Goal: Information Seeking & Learning: Learn about a topic

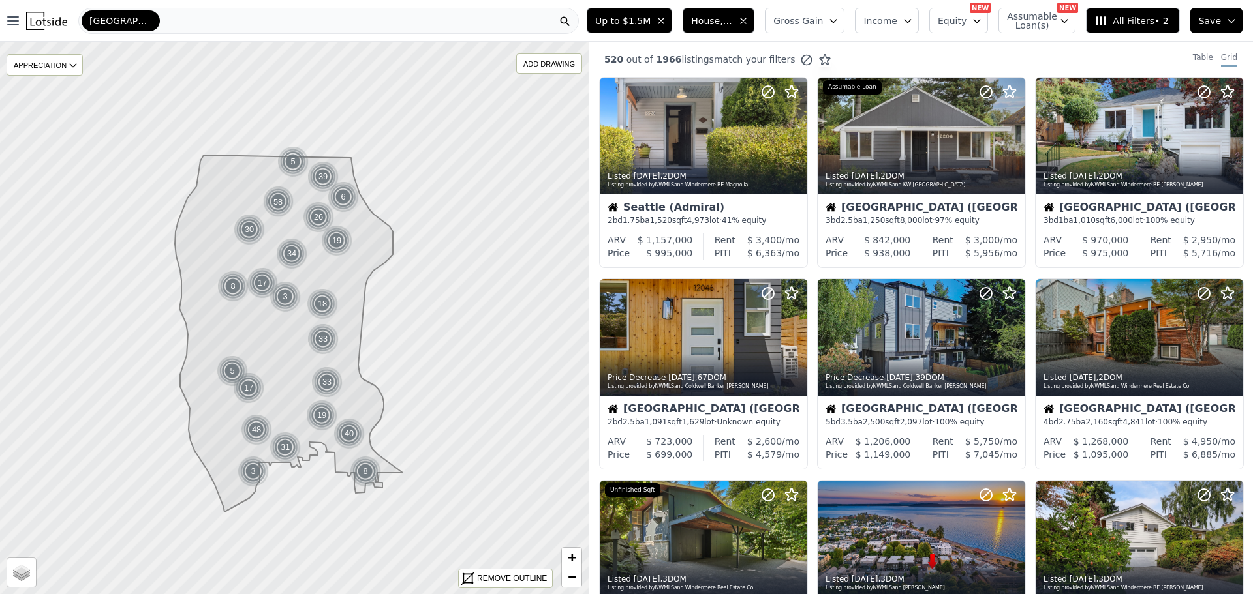
scroll to position [261, 0]
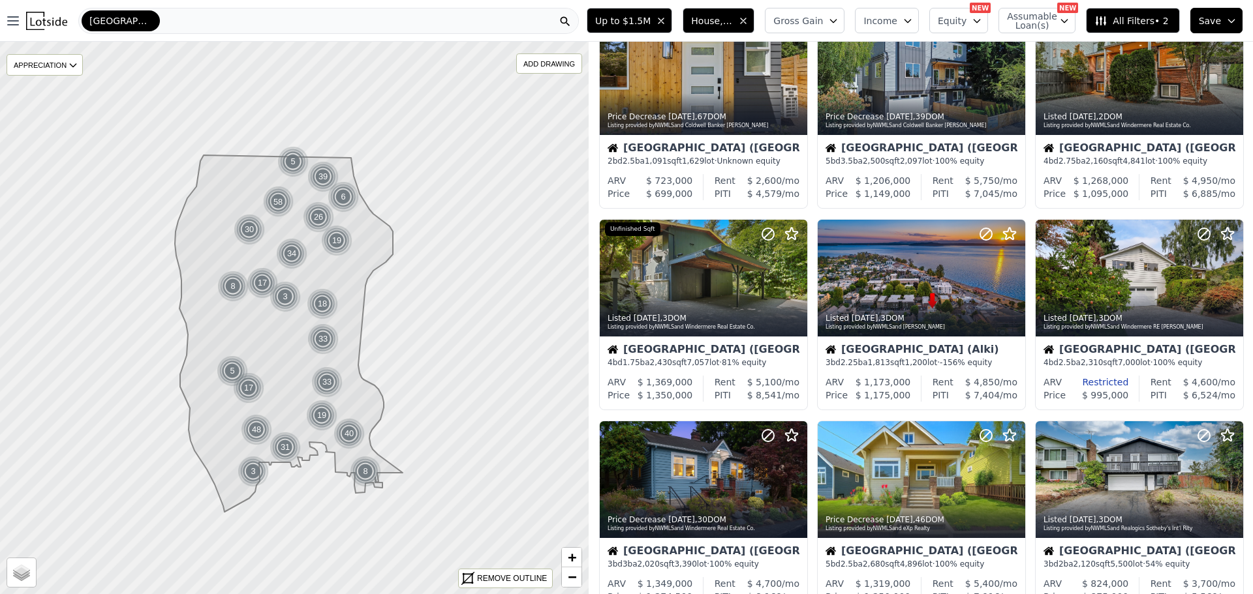
click at [145, 15] on div "Seattle" at bounding box center [328, 21] width 500 height 26
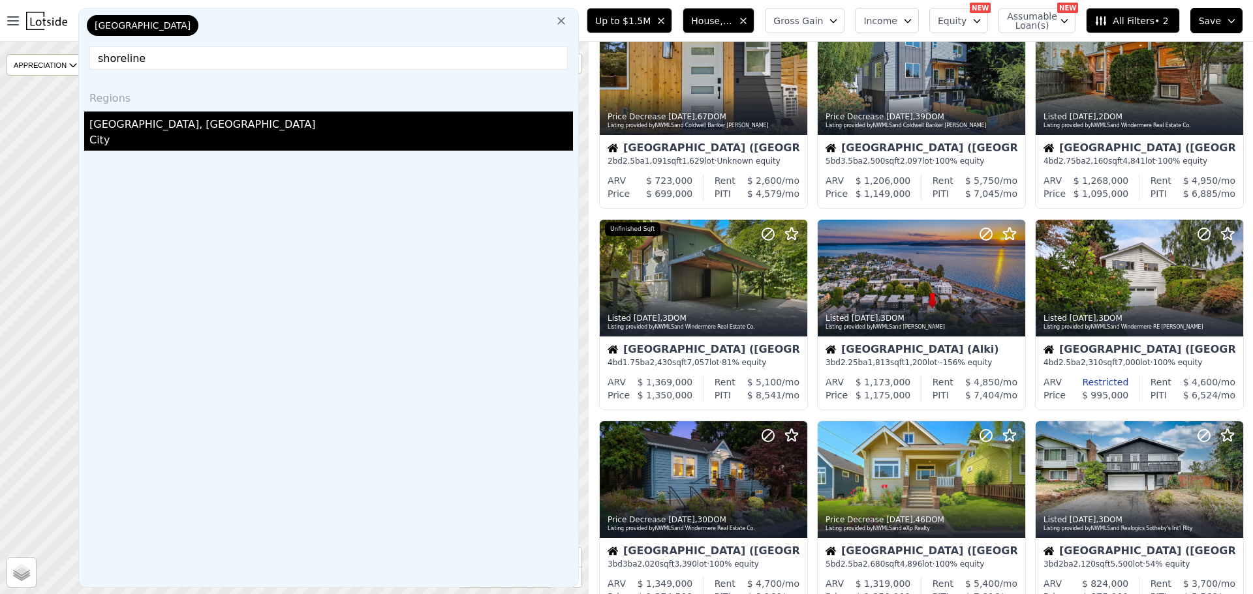
type input "shoreline"
click at [132, 133] on div "City" at bounding box center [330, 141] width 483 height 18
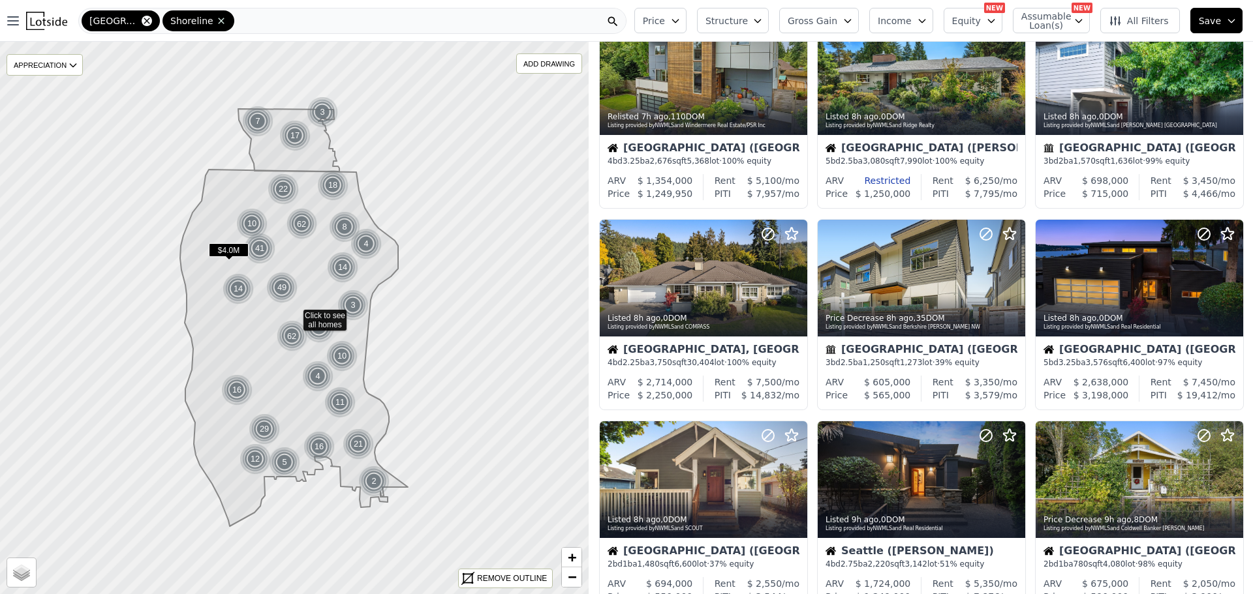
click at [142, 20] on icon at bounding box center [147, 21] width 10 height 10
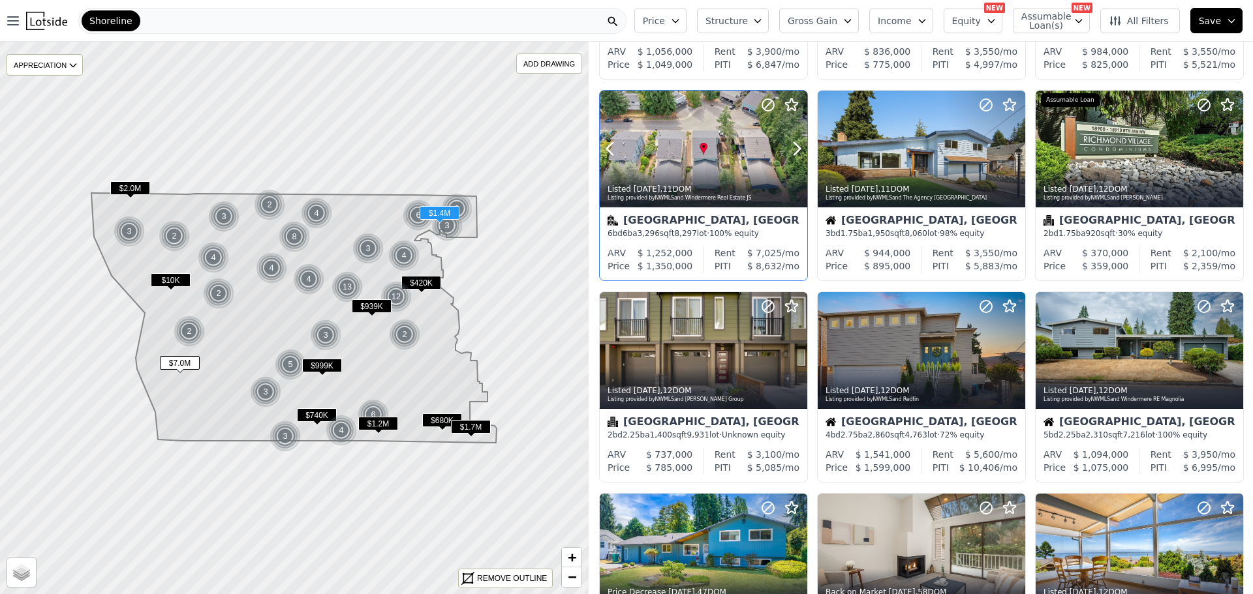
scroll to position [196, 0]
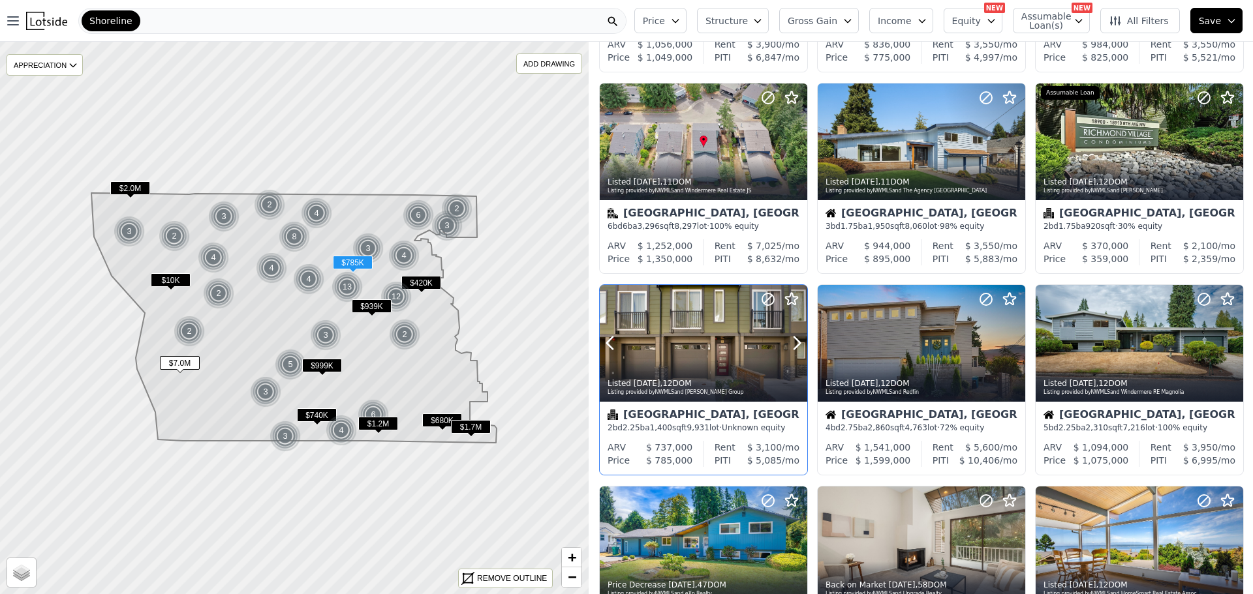
click at [695, 343] on div at bounding box center [703, 343] width 207 height 117
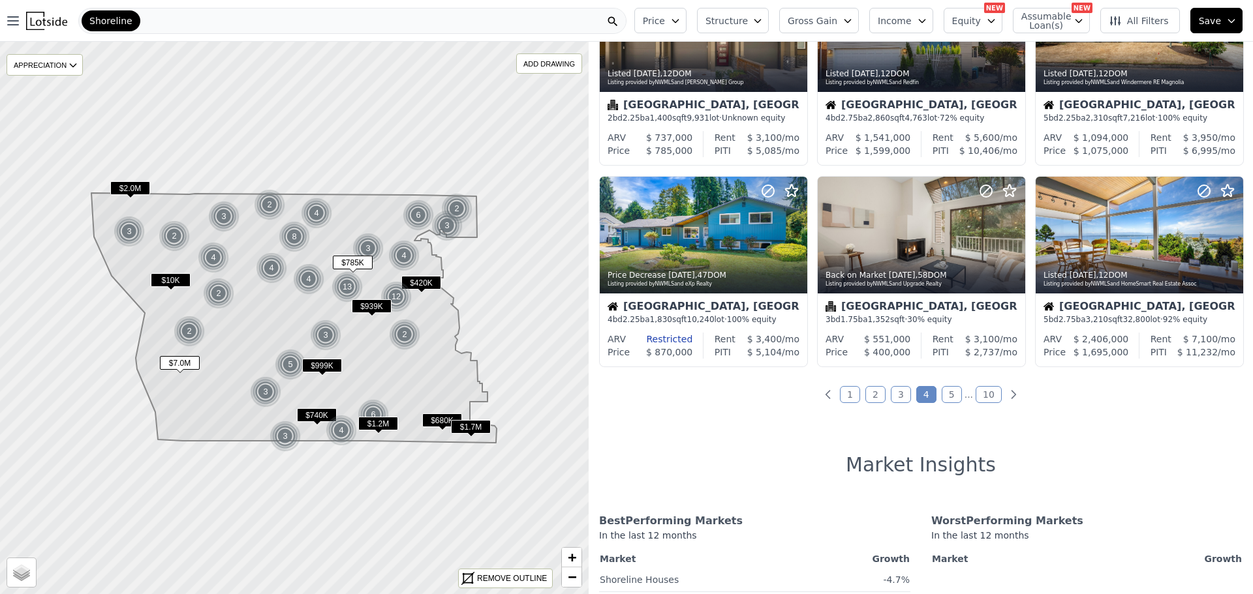
scroll to position [522, 0]
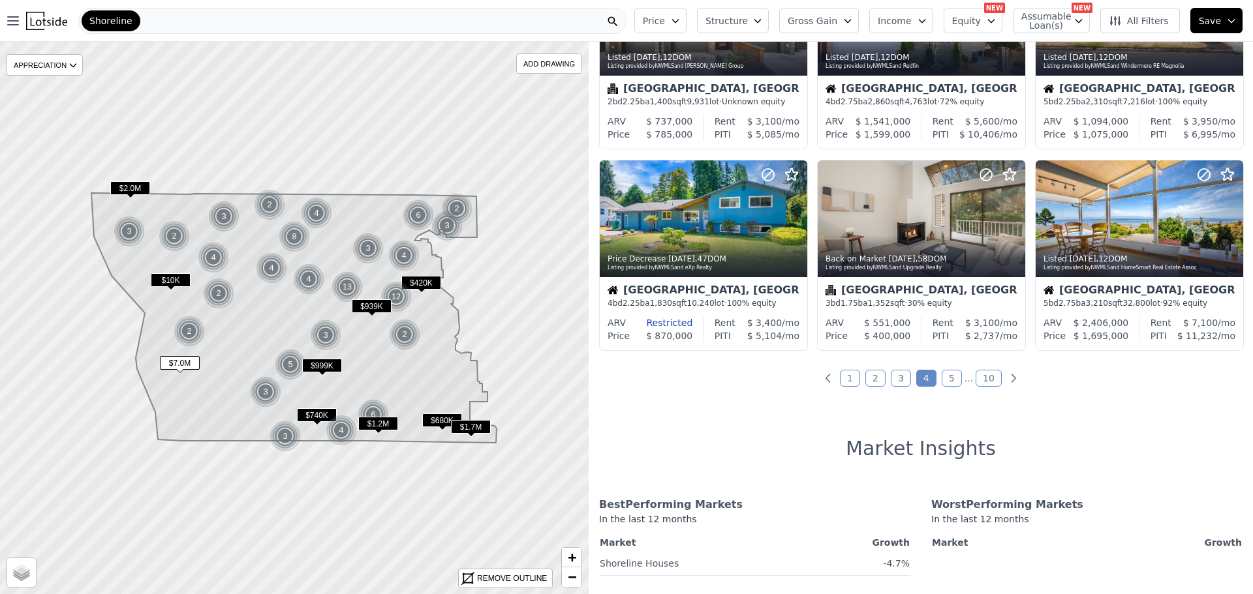
click at [845, 373] on link "1" at bounding box center [850, 378] width 20 height 17
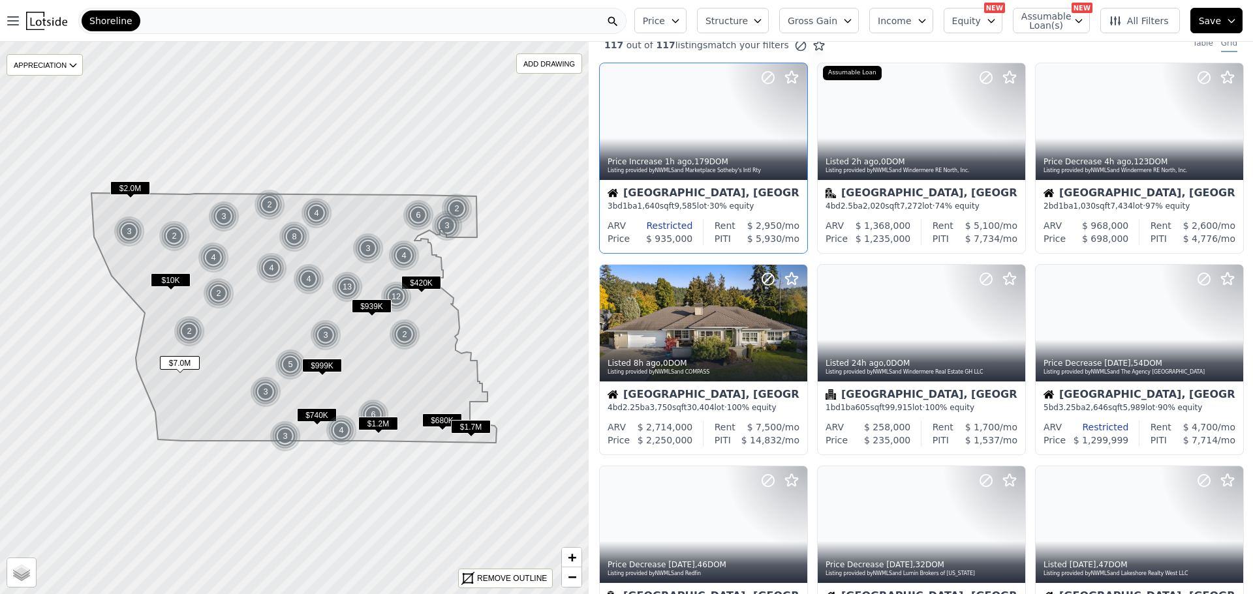
scroll to position [0, 0]
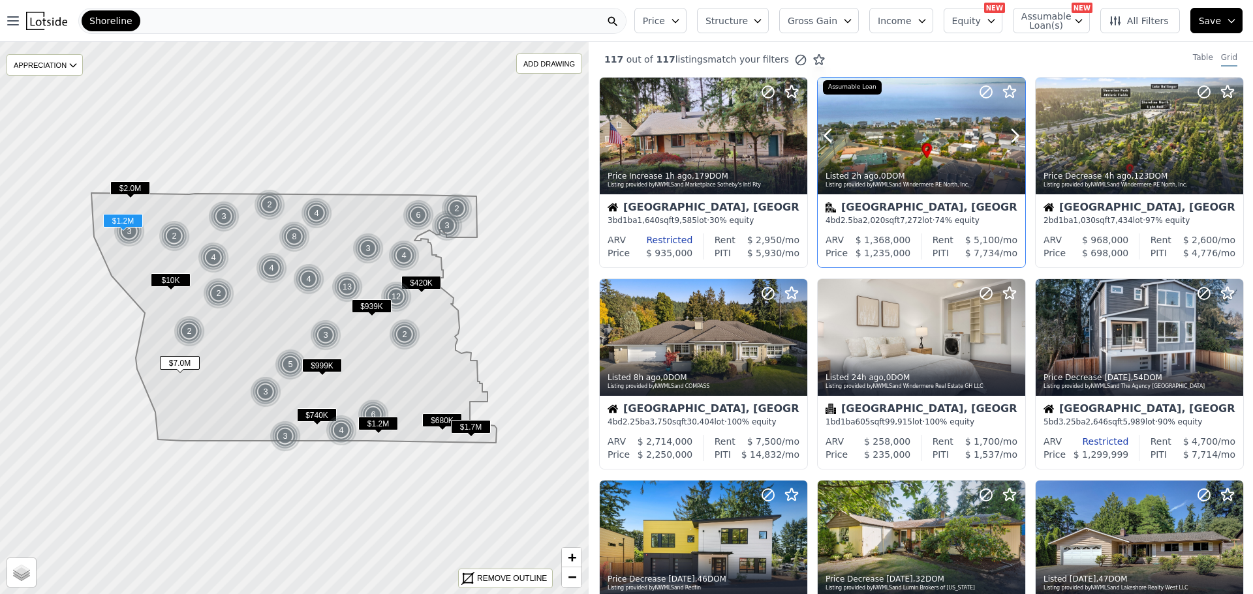
click at [902, 136] on div at bounding box center [920, 136] width 207 height 117
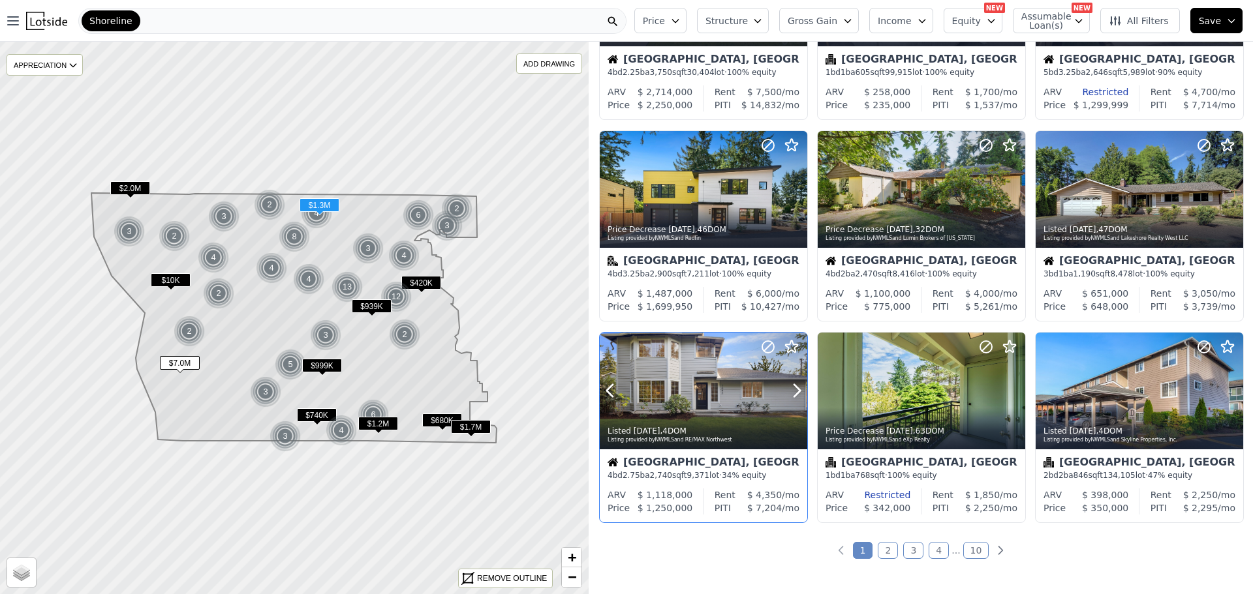
scroll to position [391, 0]
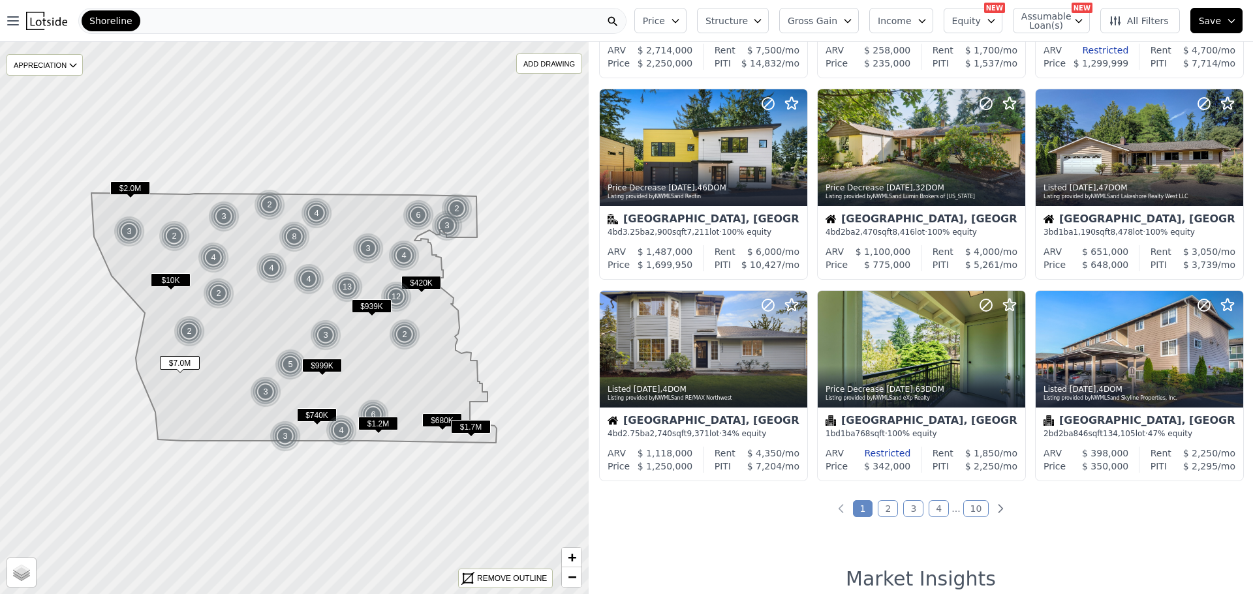
click at [885, 506] on link "2" at bounding box center [887, 508] width 20 height 17
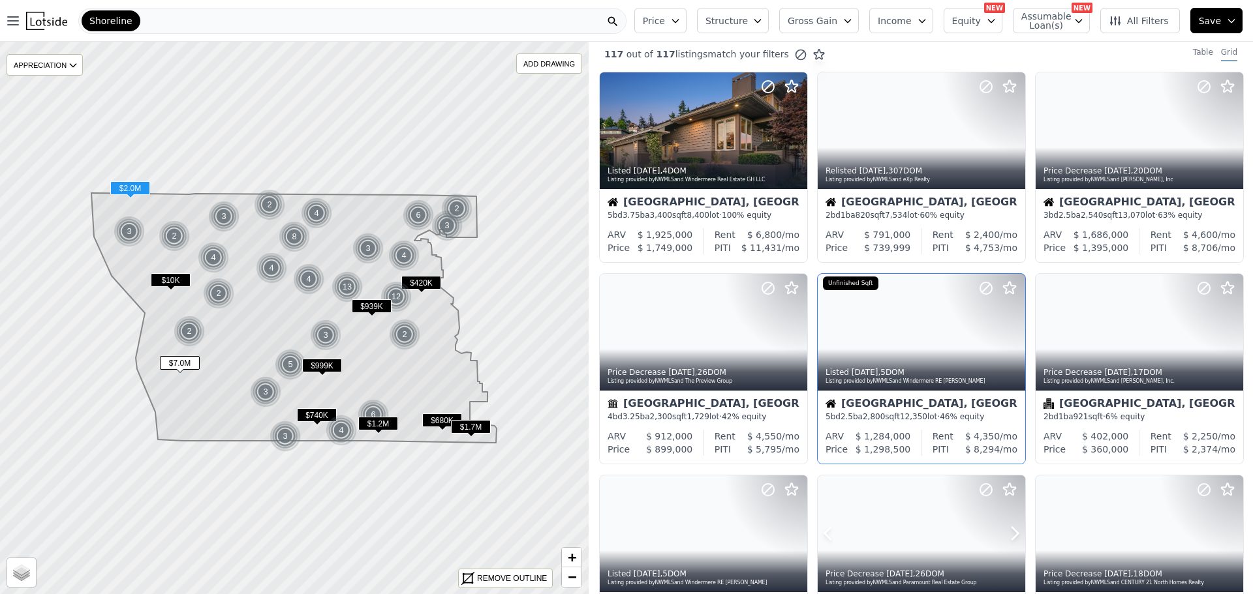
scroll to position [0, 0]
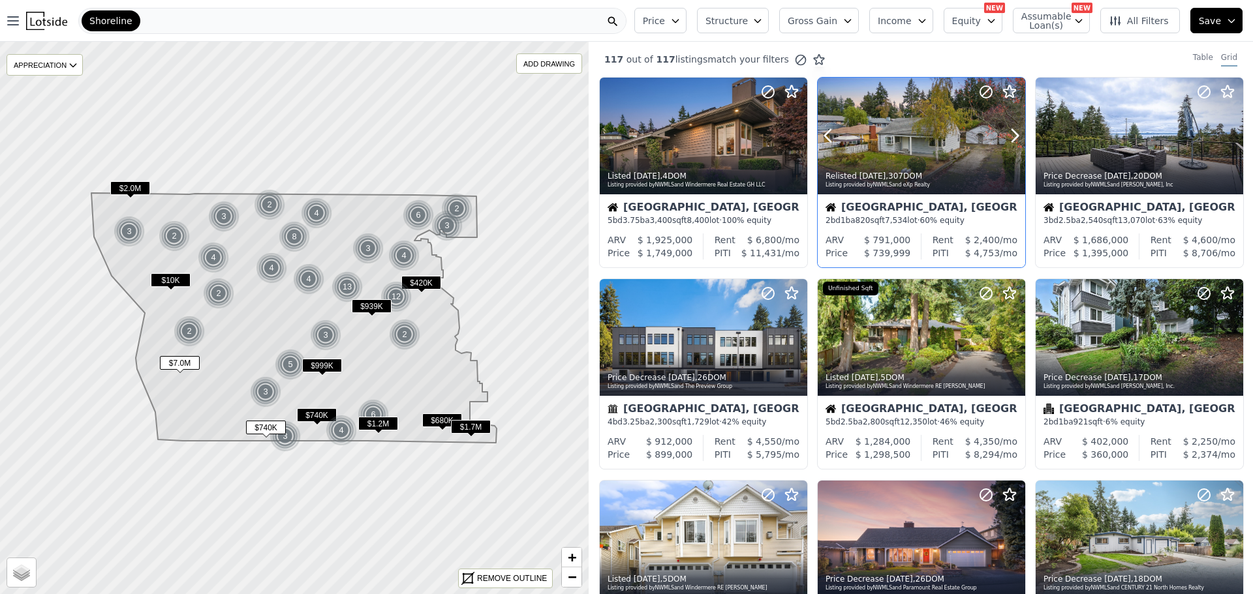
click at [912, 177] on div "Relisted 5d ago , 307 DOM" at bounding box center [921, 176] width 193 height 10
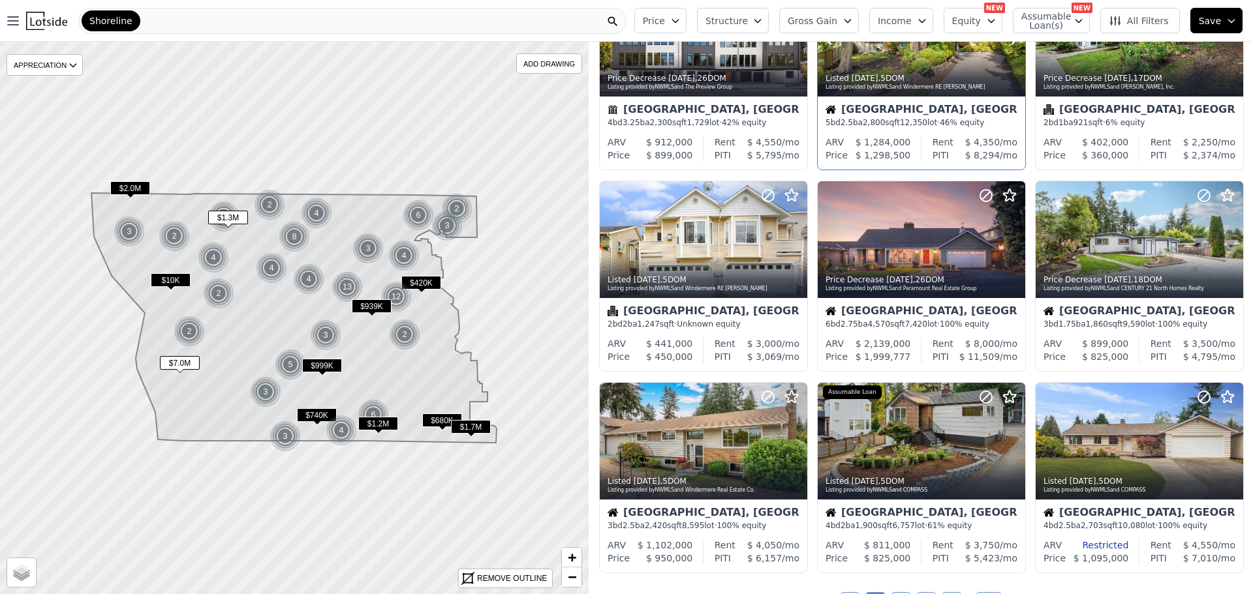
scroll to position [326, 0]
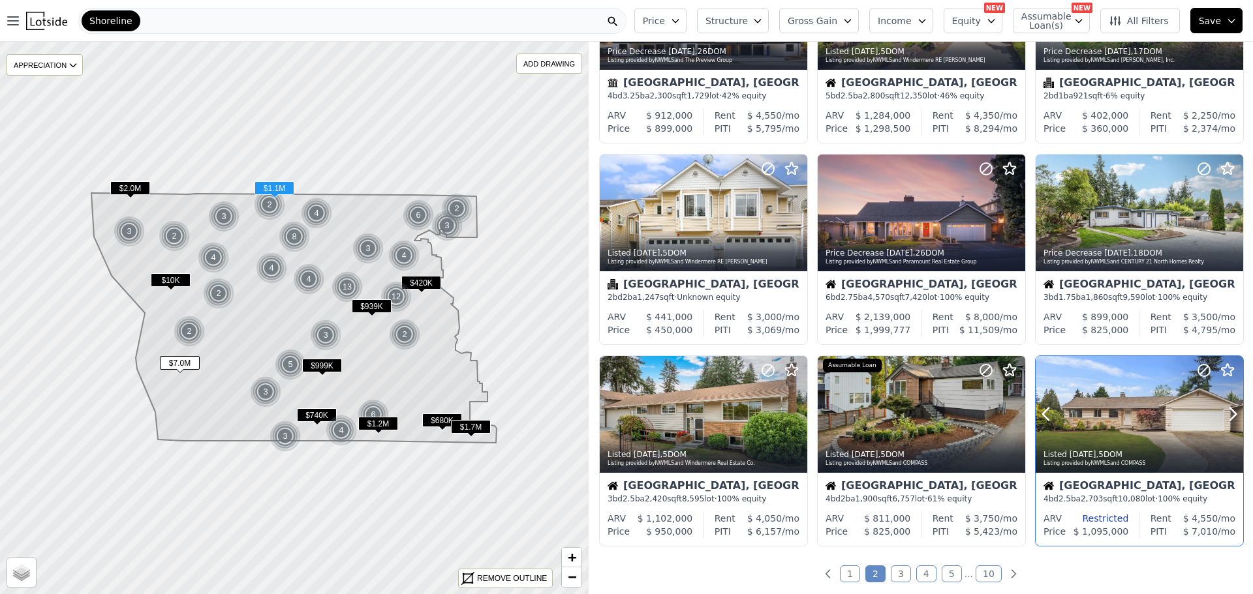
click at [1116, 412] on div at bounding box center [1138, 414] width 207 height 117
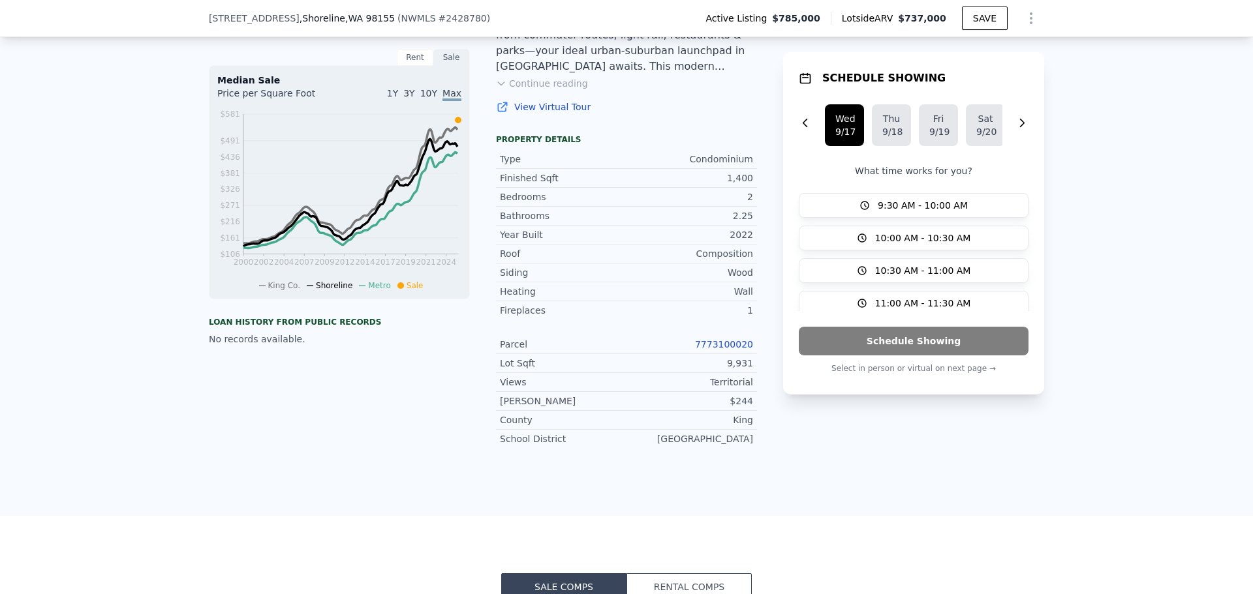
scroll to position [387, 0]
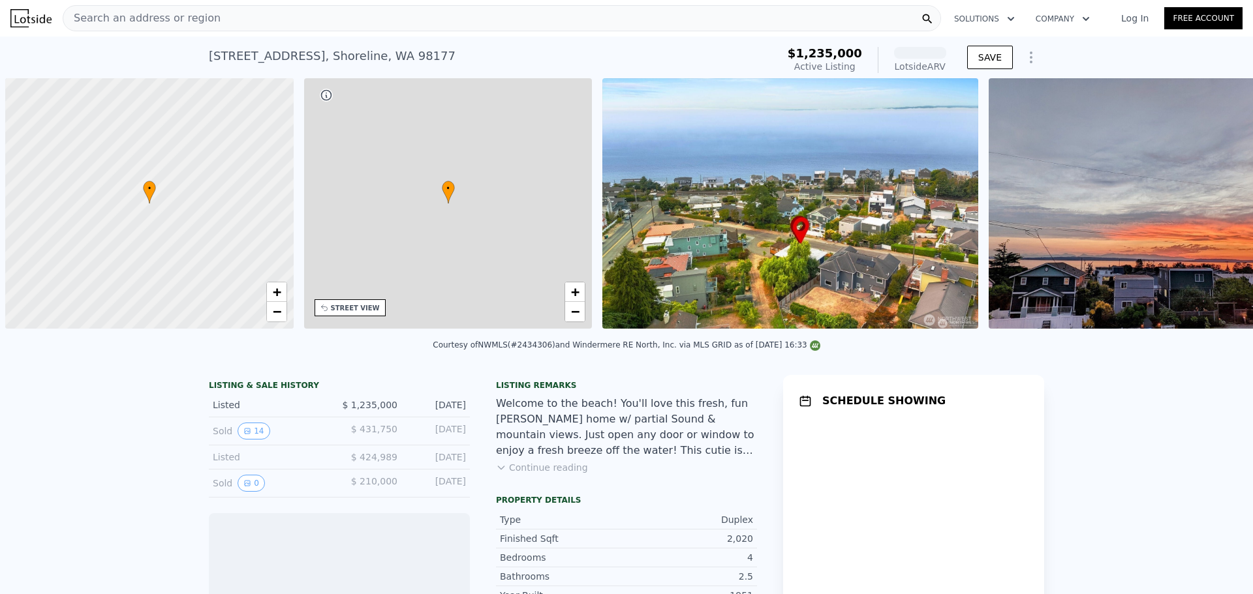
scroll to position [0, 5]
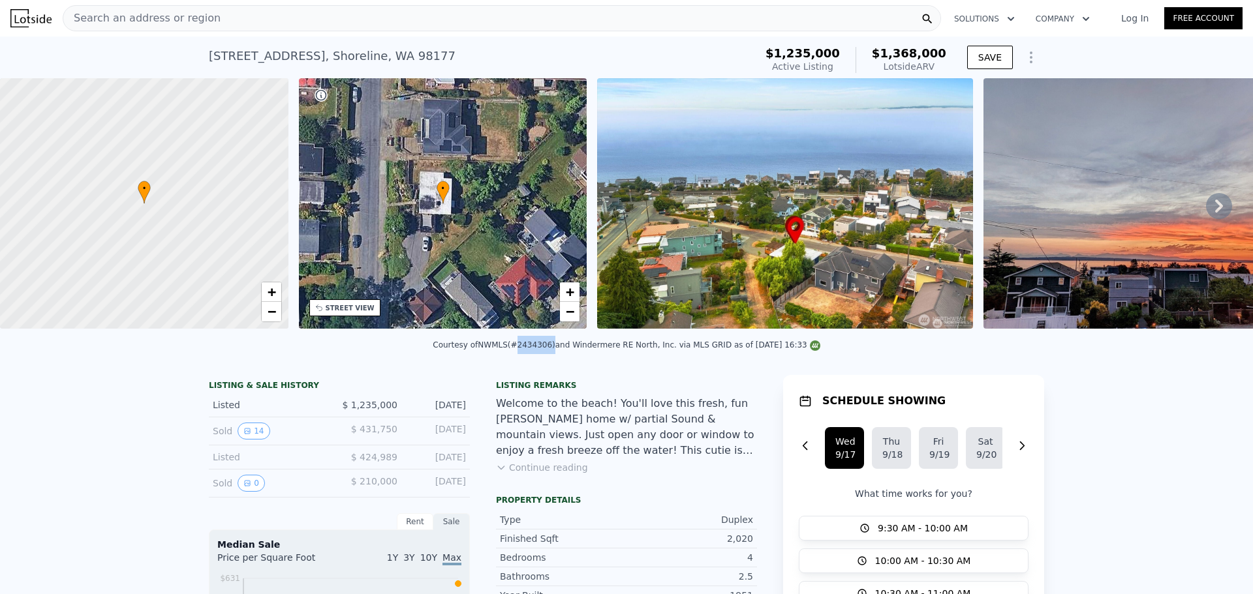
drag, startPoint x: 522, startPoint y: 353, endPoint x: 553, endPoint y: 352, distance: 31.3
click at [553, 350] on div "Courtesy of NWMLS (#2434306) and Windermere RE North, Inc. via MLS GRID as of 0…" at bounding box center [626, 345] width 387 height 9
copy div "#2434306"
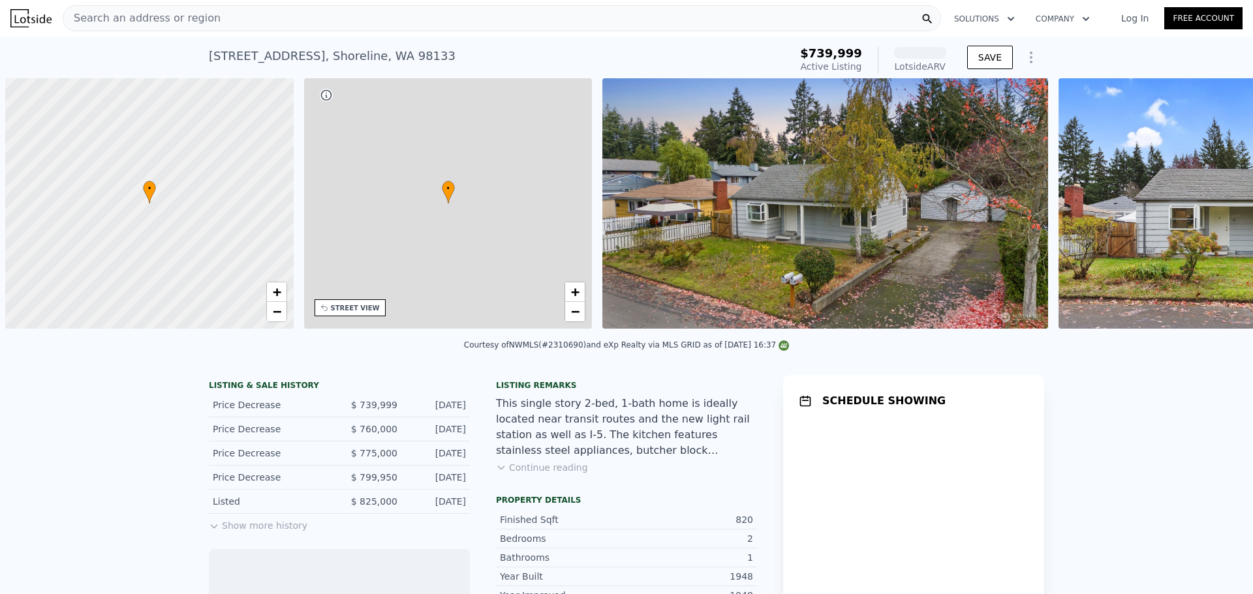
scroll to position [0, 5]
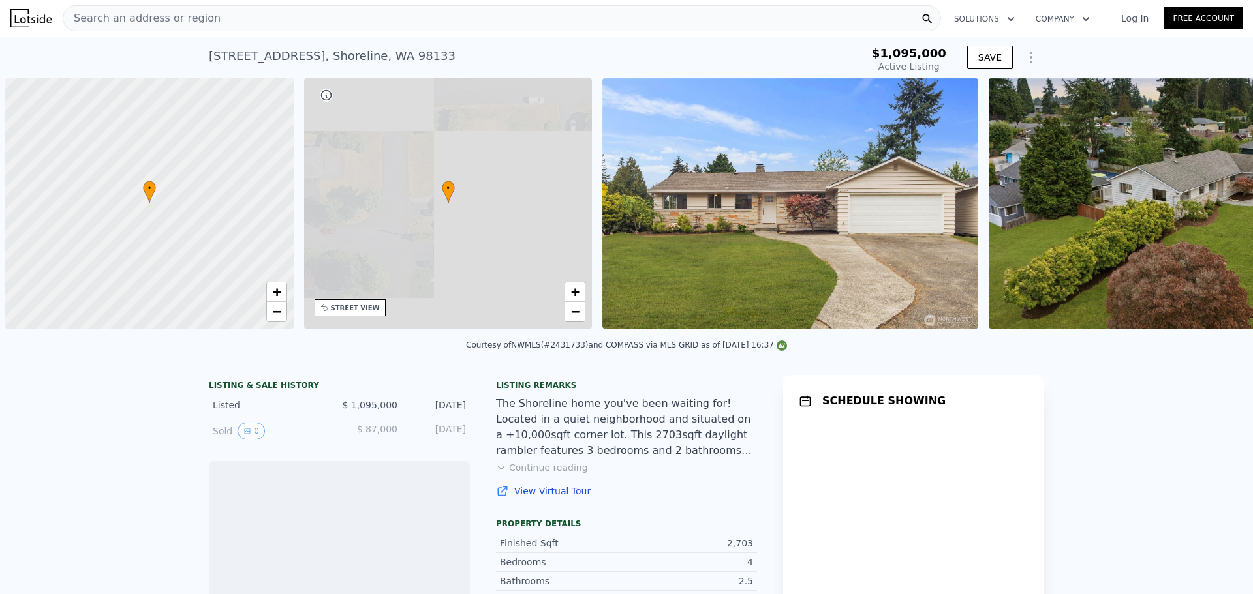
scroll to position [0, 5]
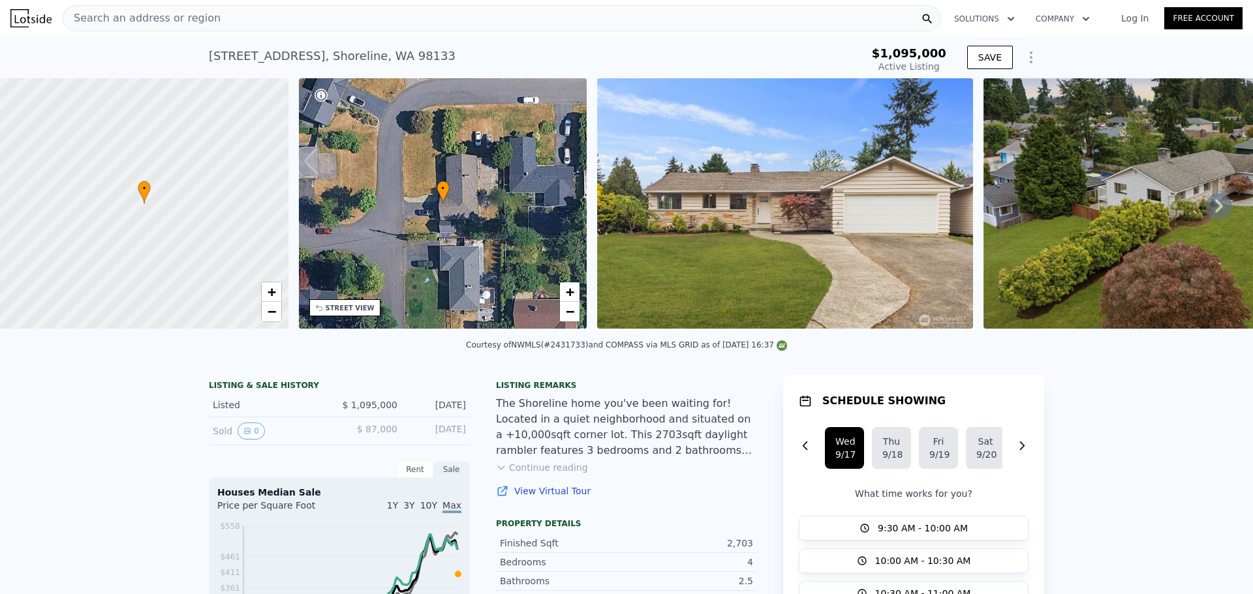
drag, startPoint x: 553, startPoint y: 353, endPoint x: 581, endPoint y: 357, distance: 29.0
click at [581, 350] on div "Courtesy of NWMLS (#2431733) and COMPASS via MLS GRID as of [DATE] 16:37" at bounding box center [626, 345] width 321 height 9
copy div "2431733)"
